Goal: Information Seeking & Learning: Check status

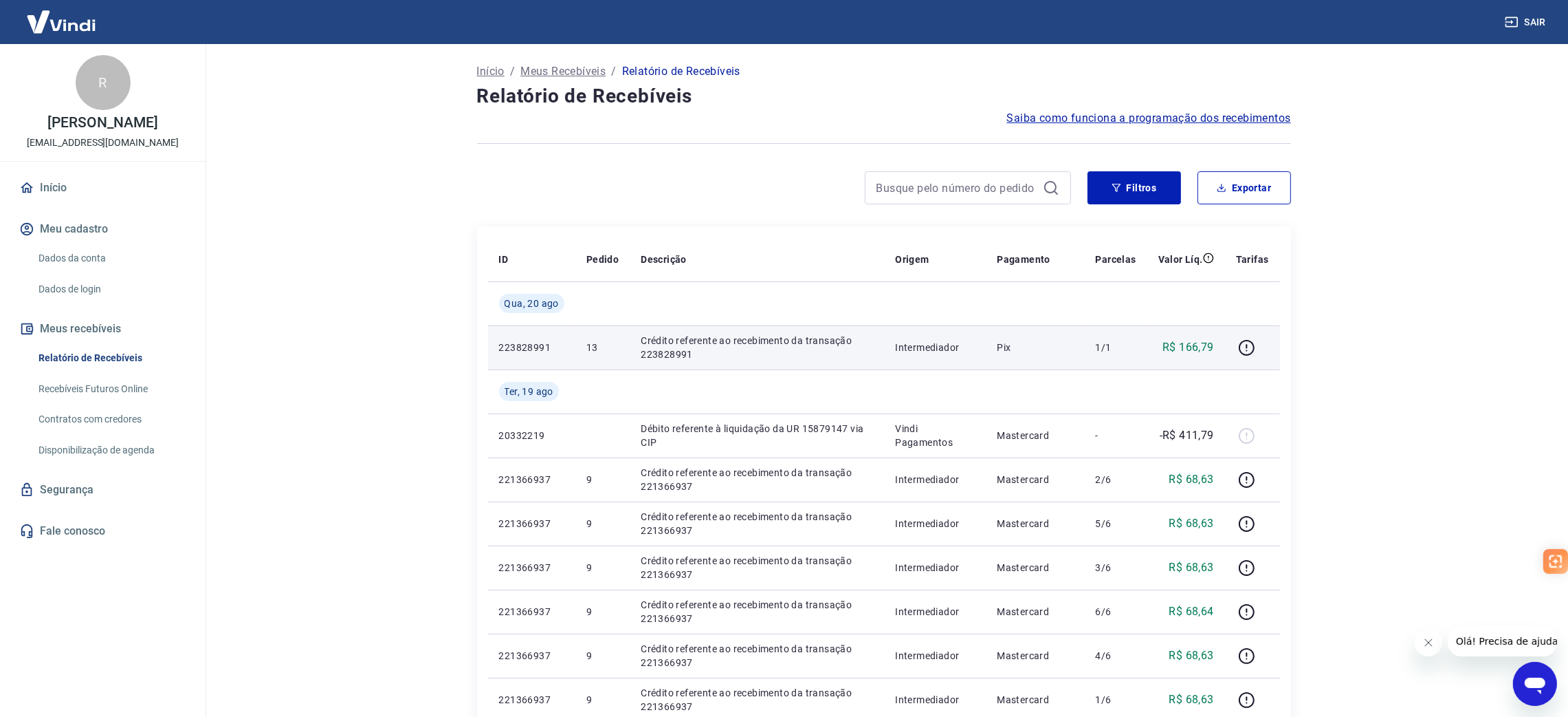
click at [752, 342] on p "Crédito referente ao recebimento da transação 223828991" at bounding box center [757, 347] width 232 height 28
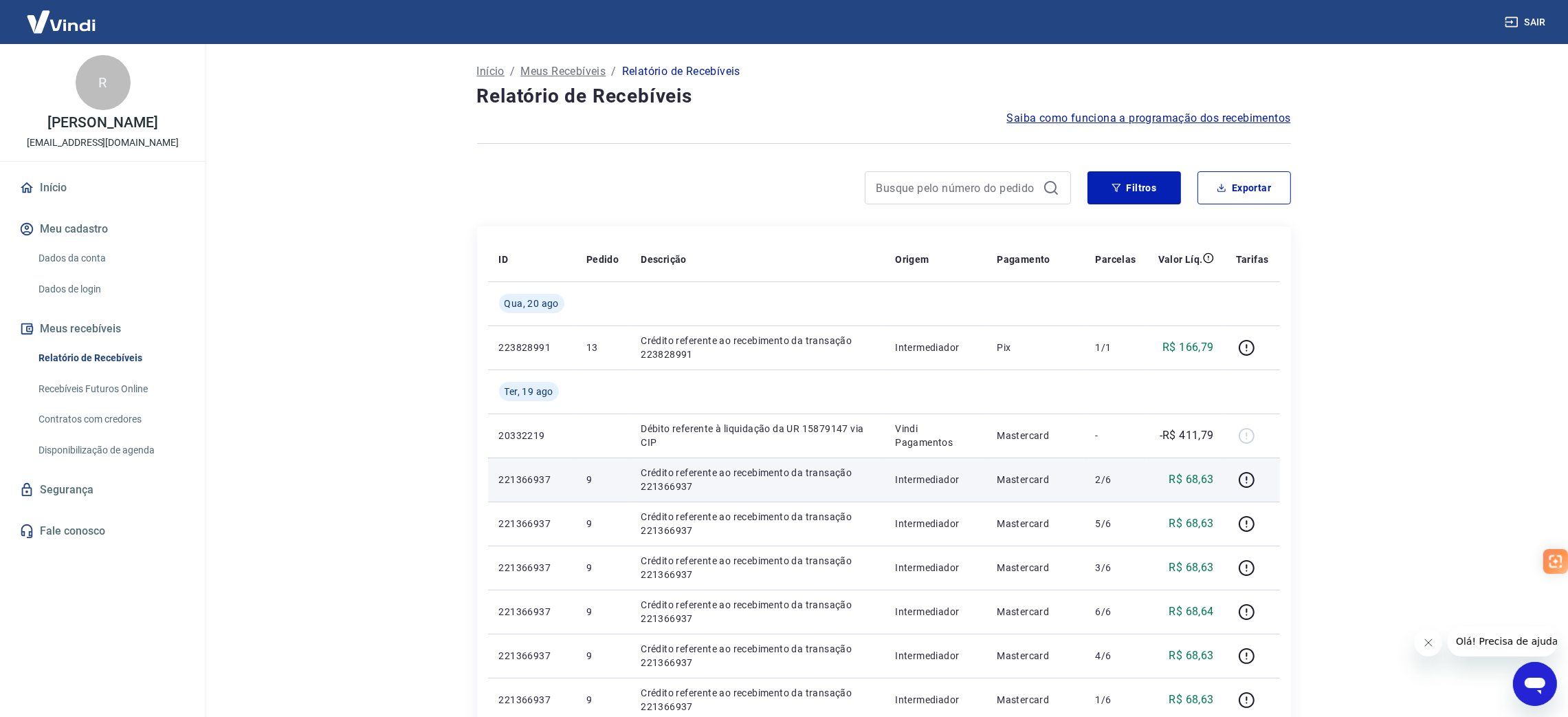
click at [822, 469] on p "Crédito referente ao recebimento da transação 221366937" at bounding box center [757, 480] width 232 height 28
click at [1181, 485] on p "R$ 68,63" at bounding box center [1190, 479] width 45 height 17
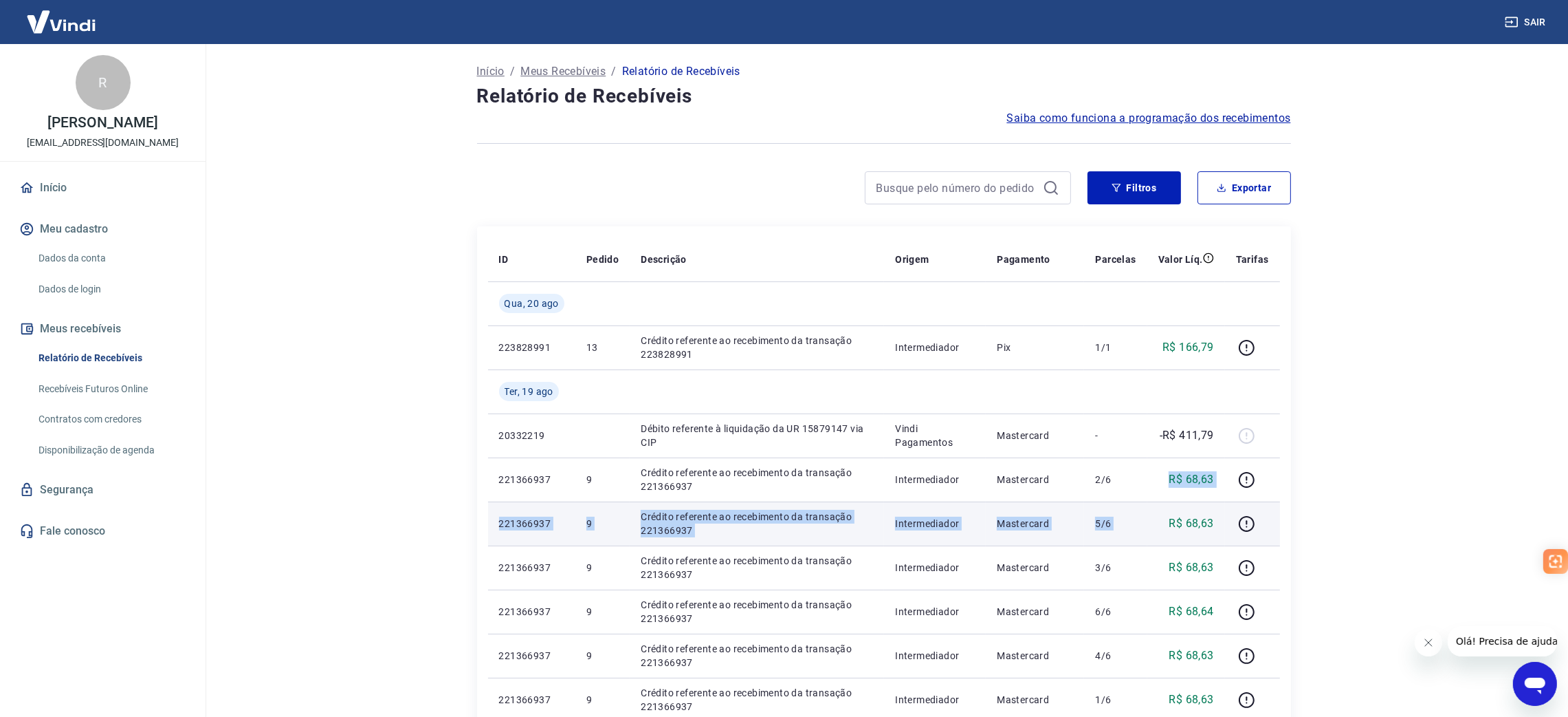
drag, startPoint x: 1181, startPoint y: 485, endPoint x: 1092, endPoint y: 516, distance: 94.2
click at [1092, 516] on td "5/6" at bounding box center [1114, 524] width 63 height 44
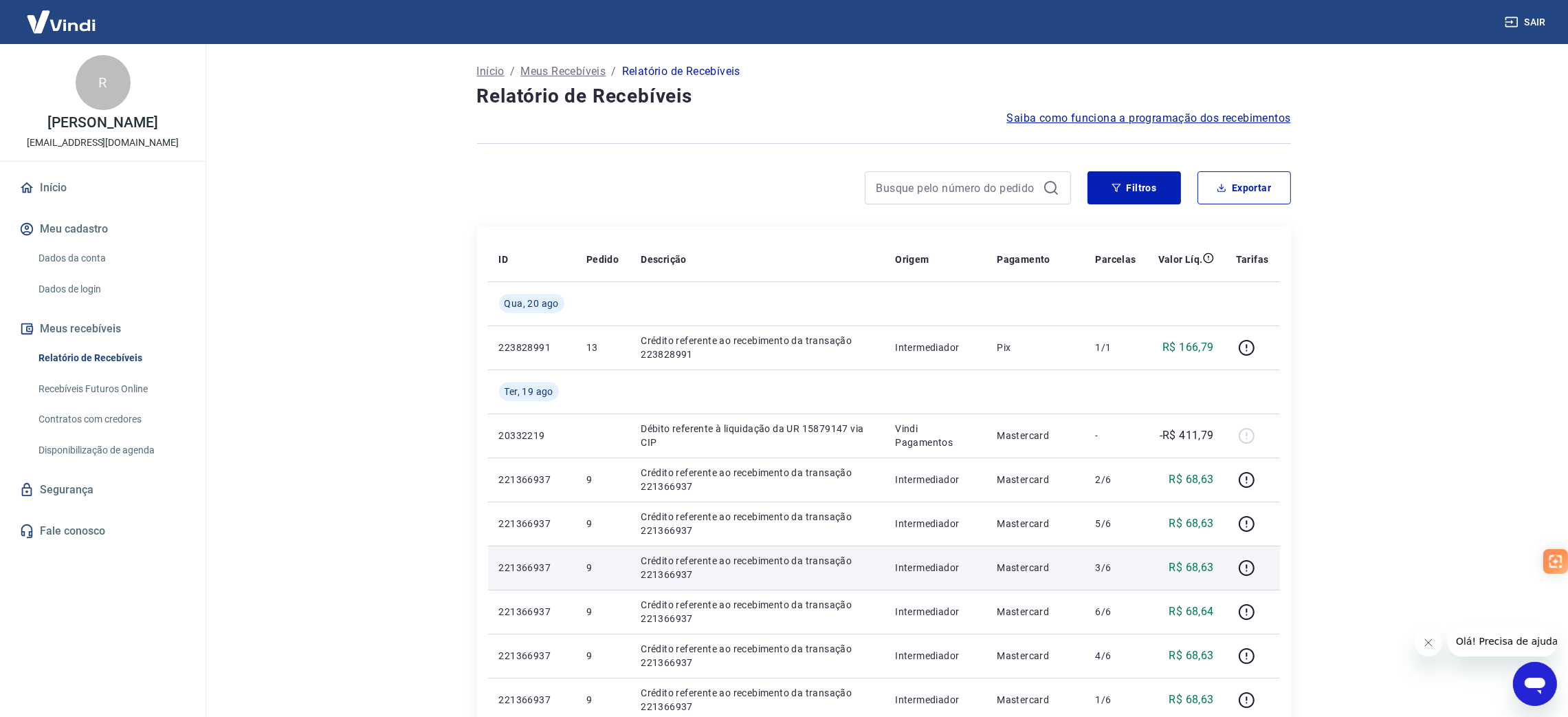
click at [1030, 560] on p "Mastercard" at bounding box center [1035, 567] width 77 height 14
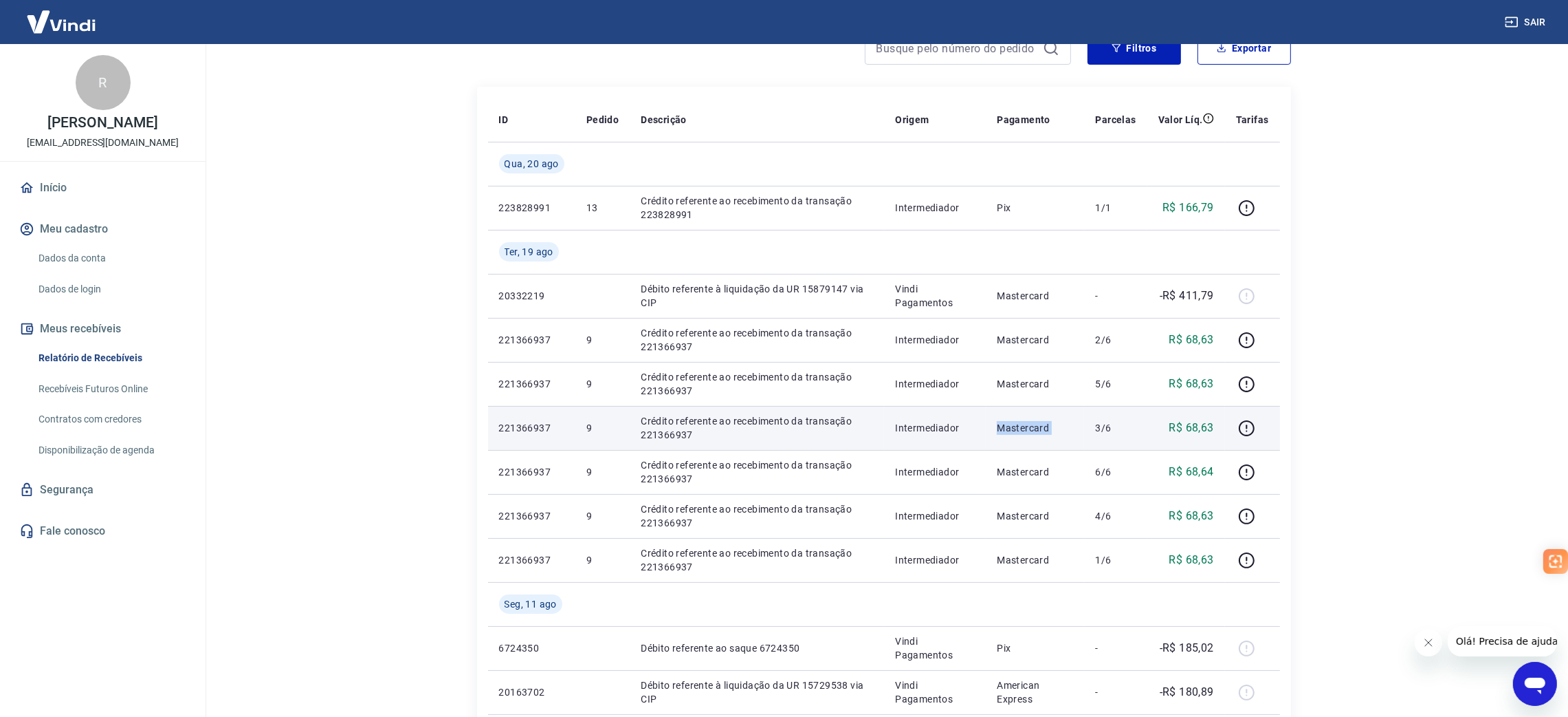
scroll to position [143, 0]
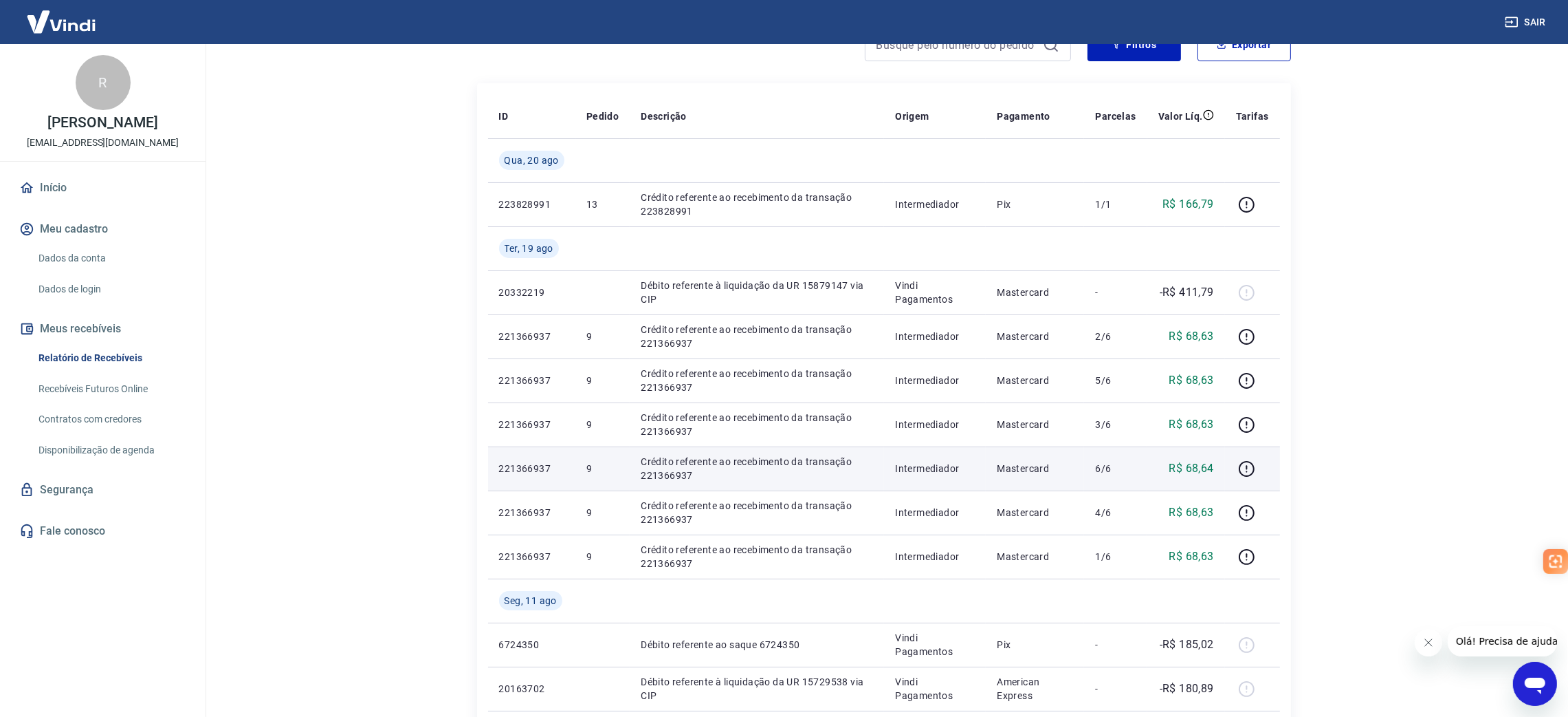
click at [1010, 462] on p "Mastercard" at bounding box center [1035, 469] width 77 height 14
click at [1031, 489] on td "Mastercard" at bounding box center [1035, 469] width 99 height 44
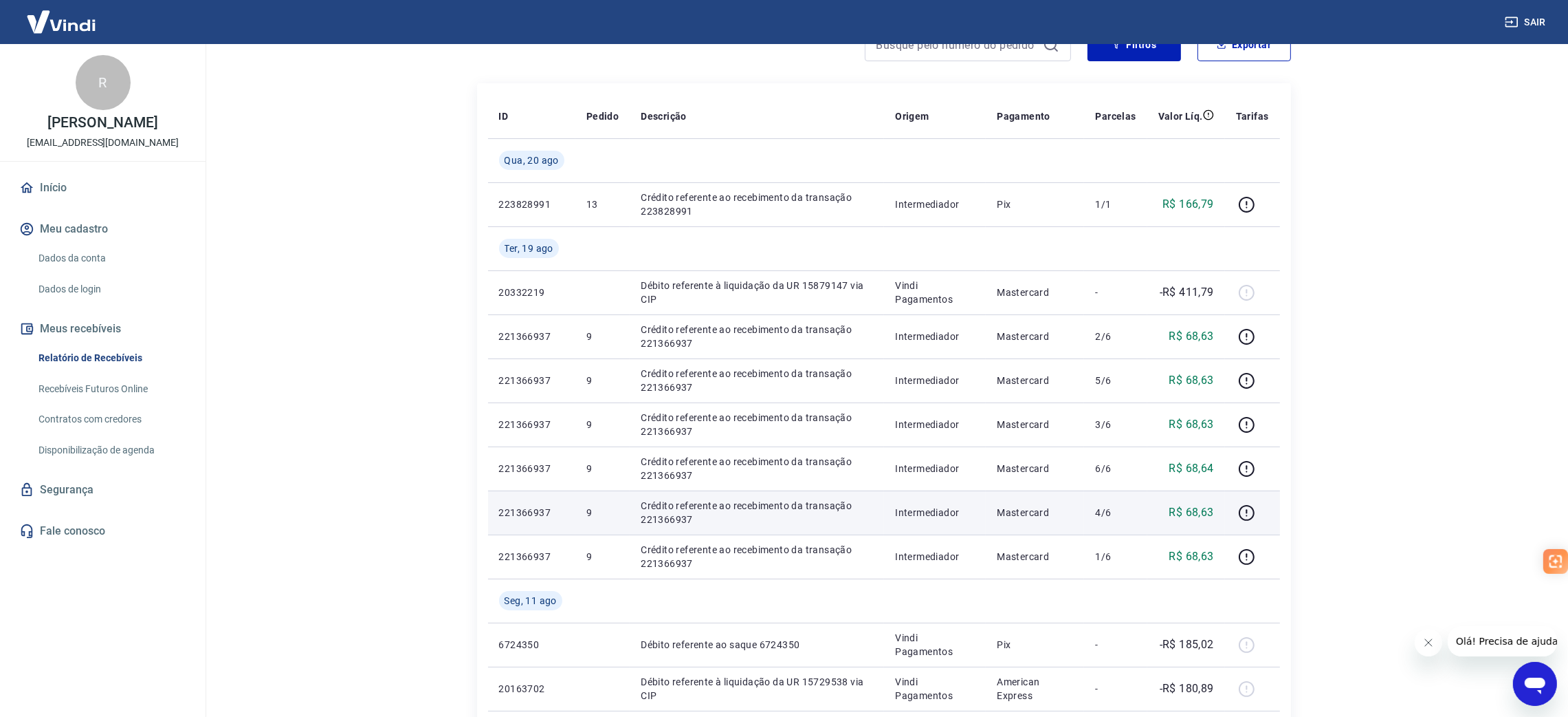
click at [1013, 504] on td "Mastercard" at bounding box center [1035, 513] width 99 height 44
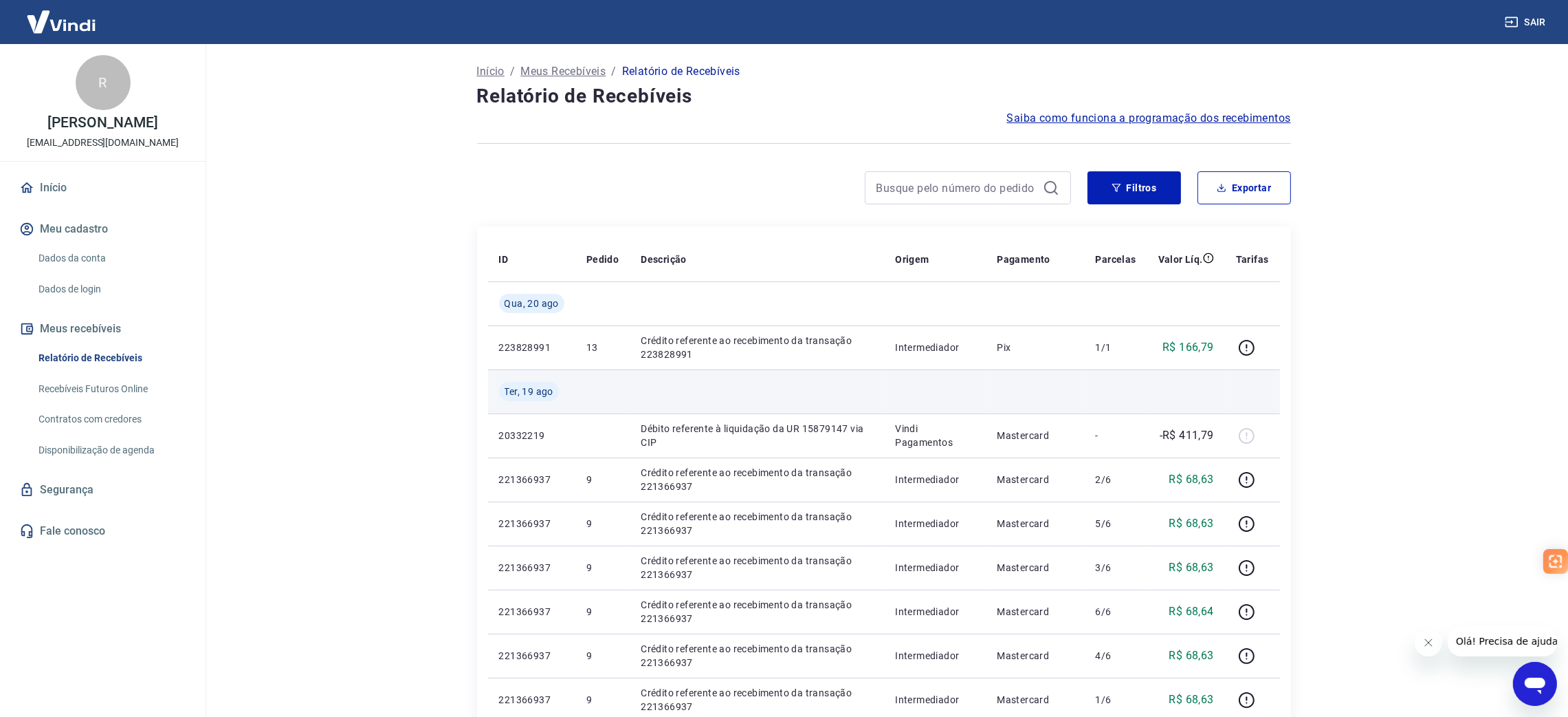
scroll to position [20, 0]
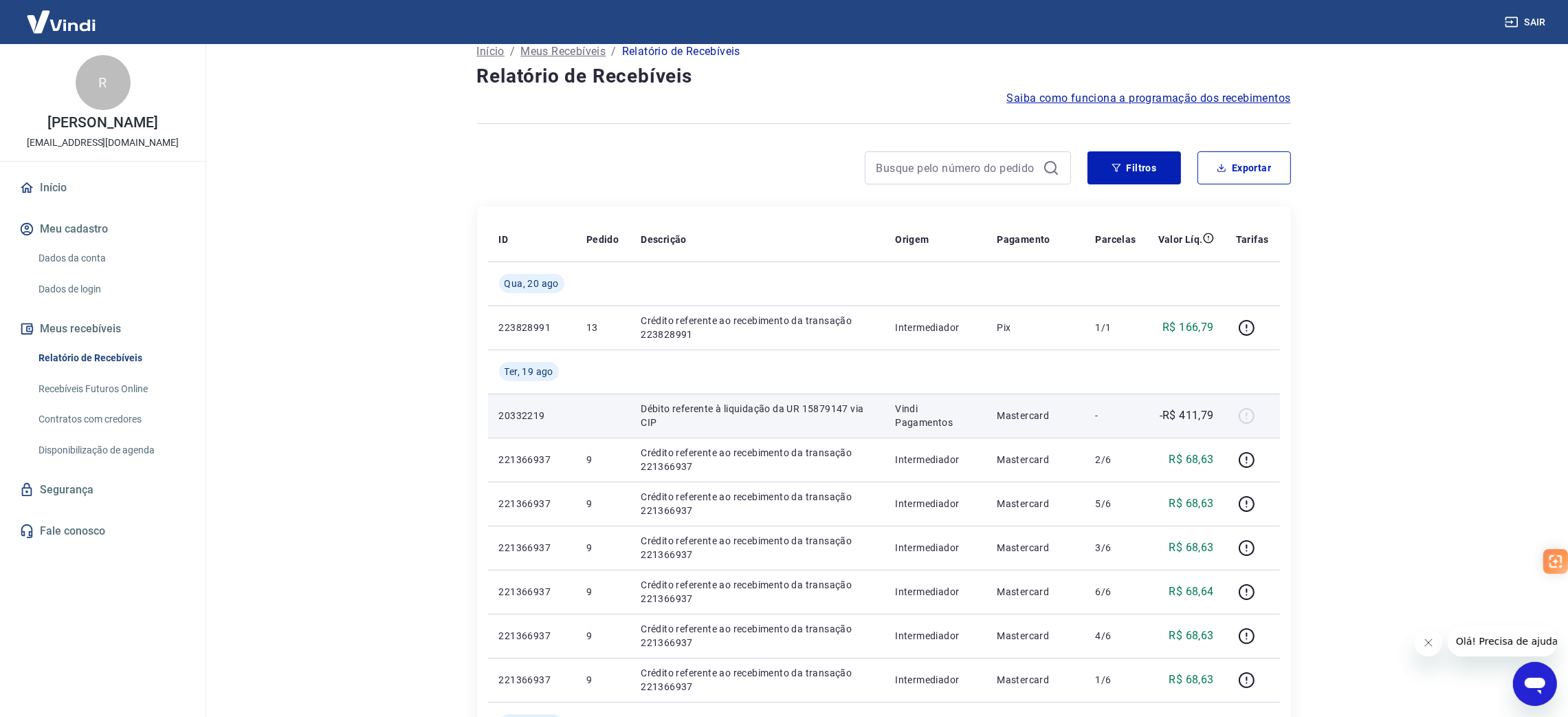
click at [1186, 412] on p "-R$ 411,79" at bounding box center [1186, 415] width 54 height 17
click at [1431, 406] on main "Início / Meus Recebíveis / Relatório de Recebíveis Relatório de Recebíveis Saib…" at bounding box center [883, 360] width 1369 height 672
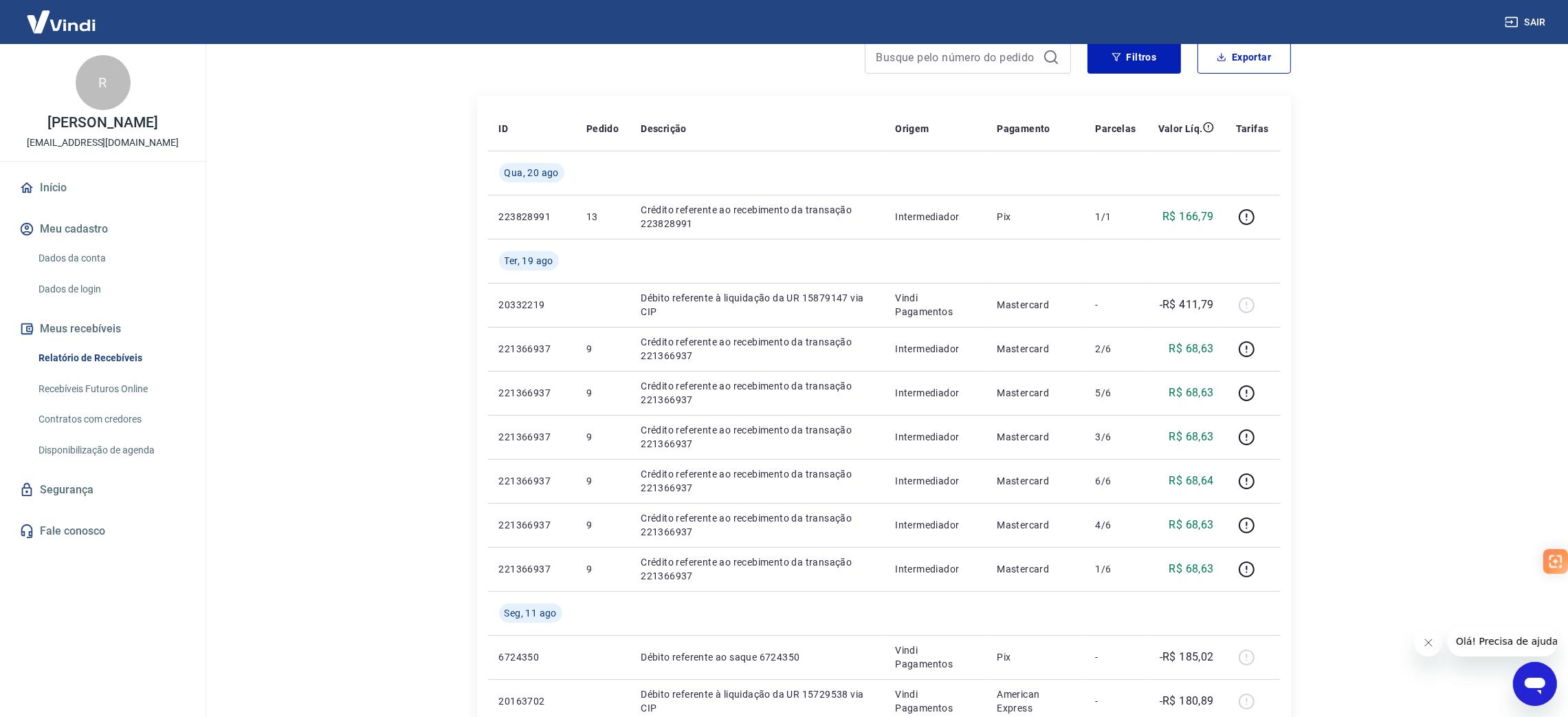
scroll to position [21, 0]
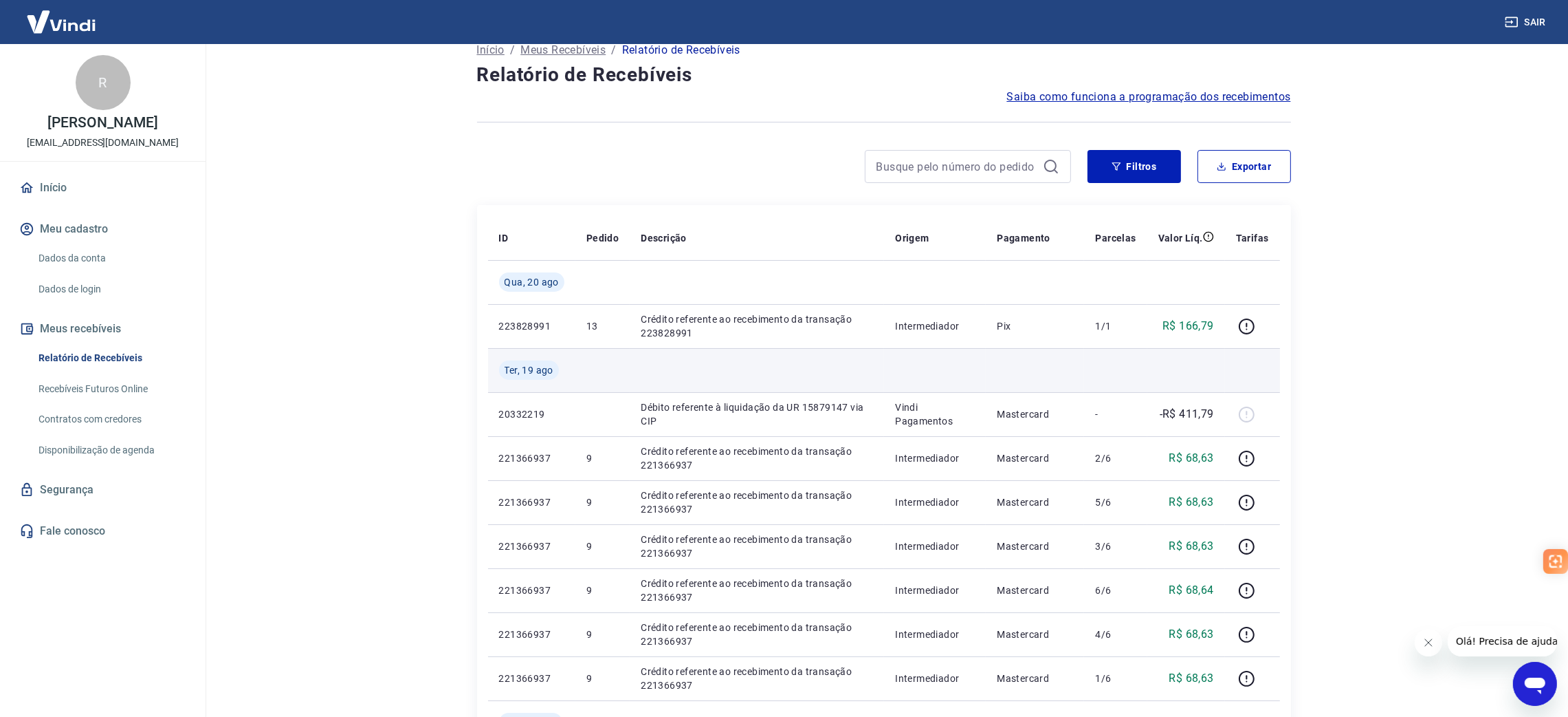
click at [538, 369] on span "Ter, 19 ago" at bounding box center [528, 370] width 49 height 14
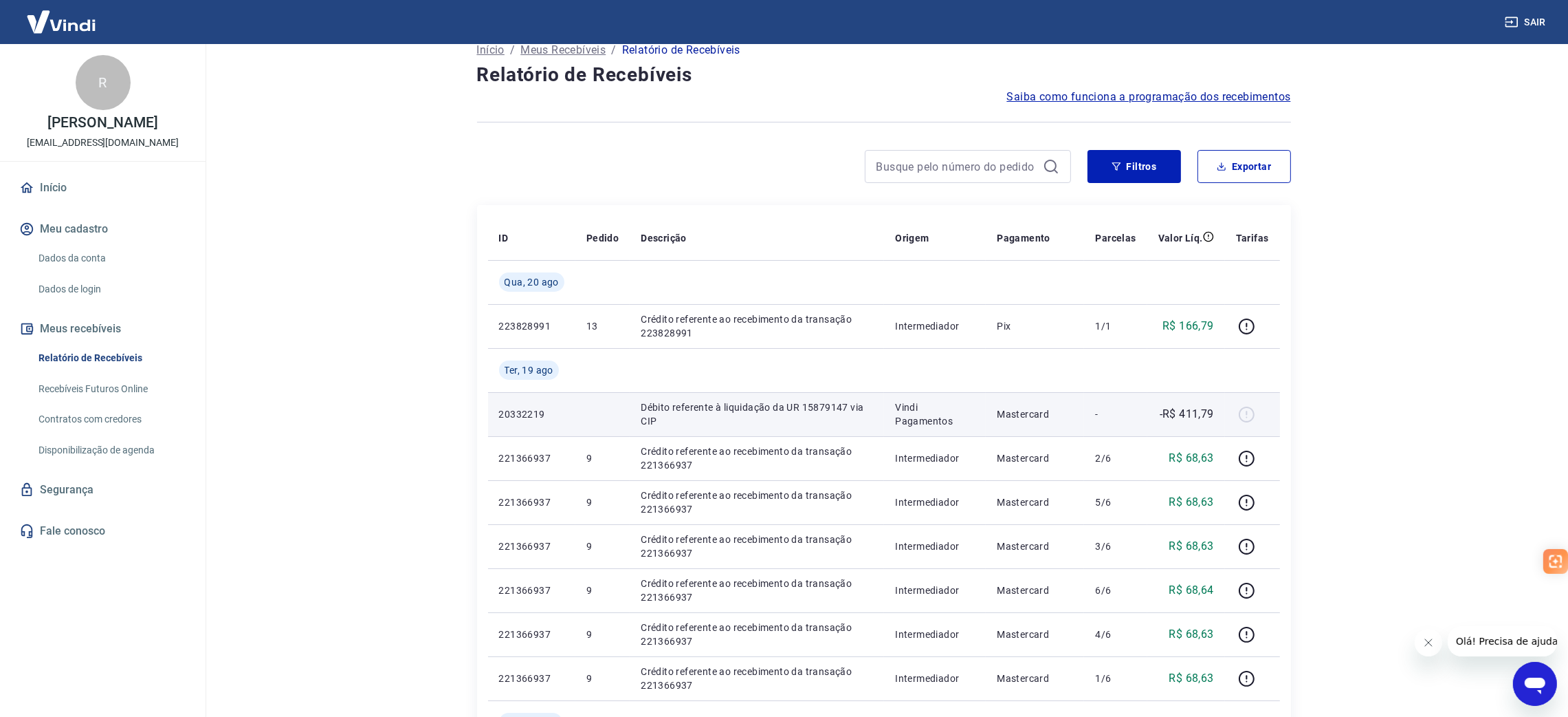
click at [659, 414] on p "Débito referente à liquidação da UR 15879147 via CIP" at bounding box center [757, 414] width 232 height 28
click at [818, 433] on td "Débito referente à liquidação da UR 15879147 via CIP" at bounding box center [757, 414] width 254 height 44
click at [730, 402] on p "Débito referente à liquidação da UR 15879147 via CIP" at bounding box center [757, 414] width 232 height 28
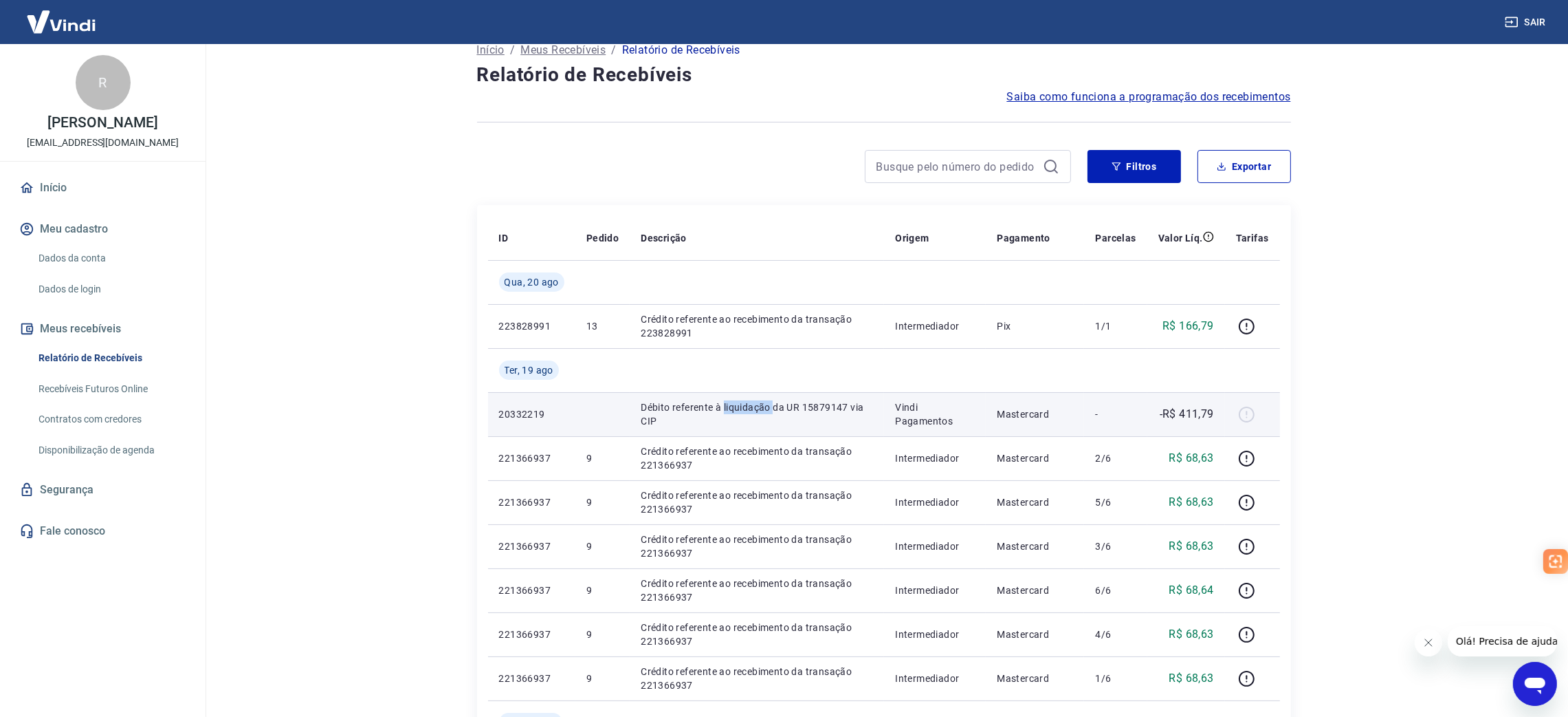
click at [730, 402] on p "Débito referente à liquidação da UR 15879147 via CIP" at bounding box center [757, 414] width 232 height 28
click at [690, 163] on div at bounding box center [775, 166] width 594 height 33
